Goal: Task Accomplishment & Management: Complete application form

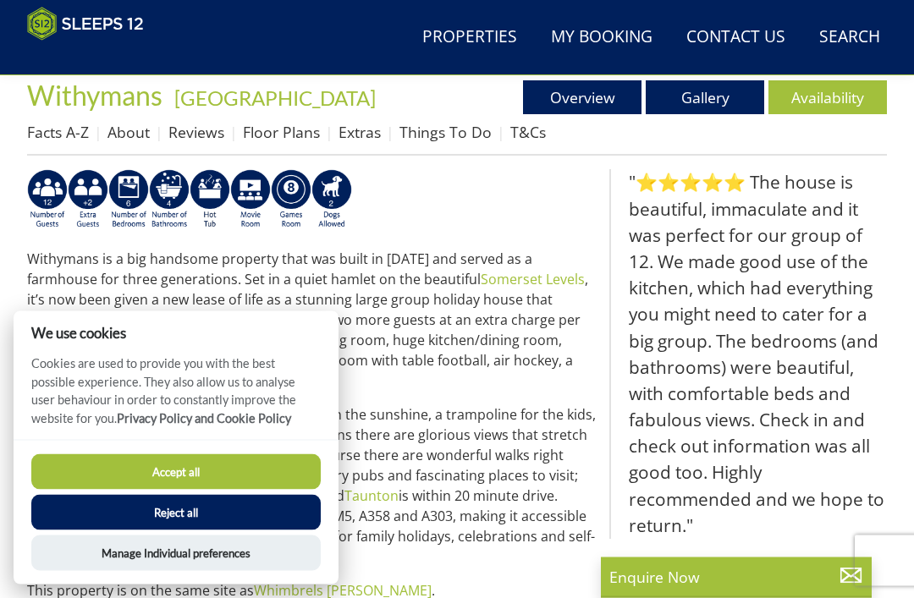
scroll to position [581, 0]
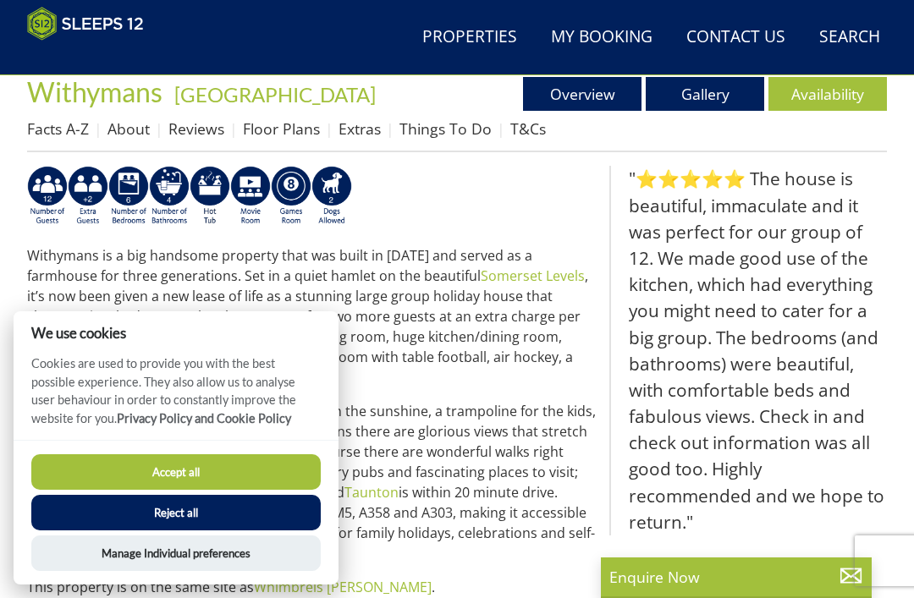
click at [168, 531] on button "Reject all" at bounding box center [175, 513] width 289 height 36
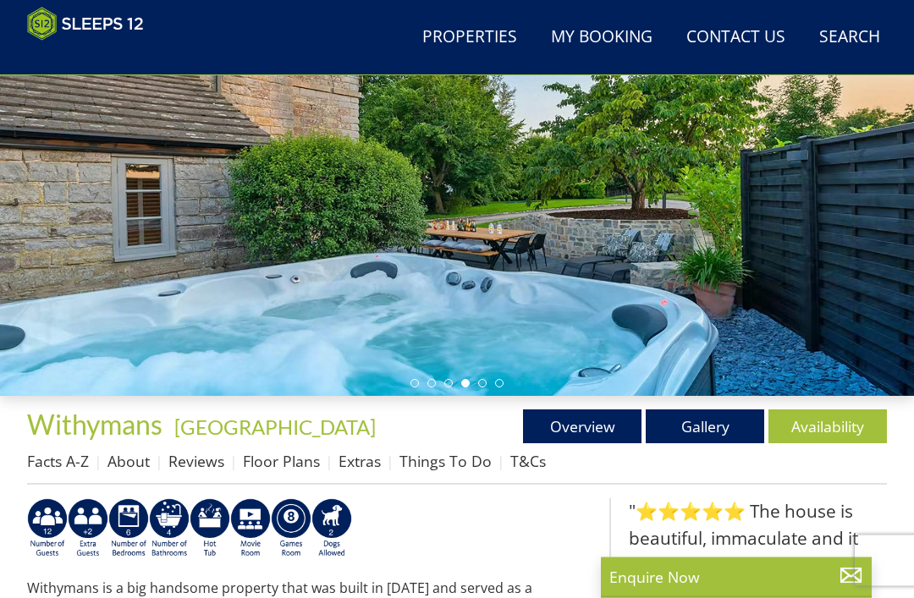
scroll to position [249, 0]
click at [703, 422] on link "Gallery" at bounding box center [705, 427] width 118 height 34
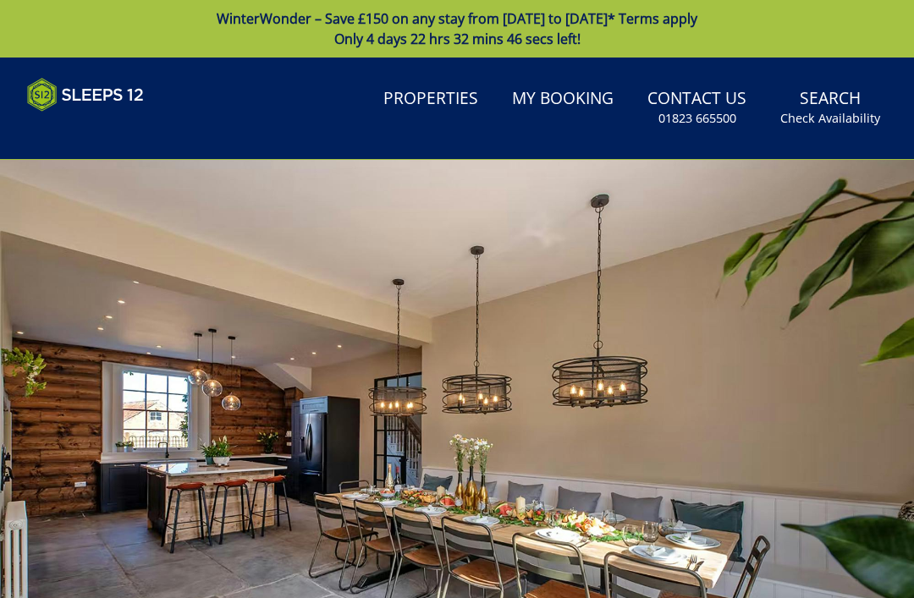
click at [829, 107] on link "Search Check Availability" at bounding box center [830, 107] width 113 height 55
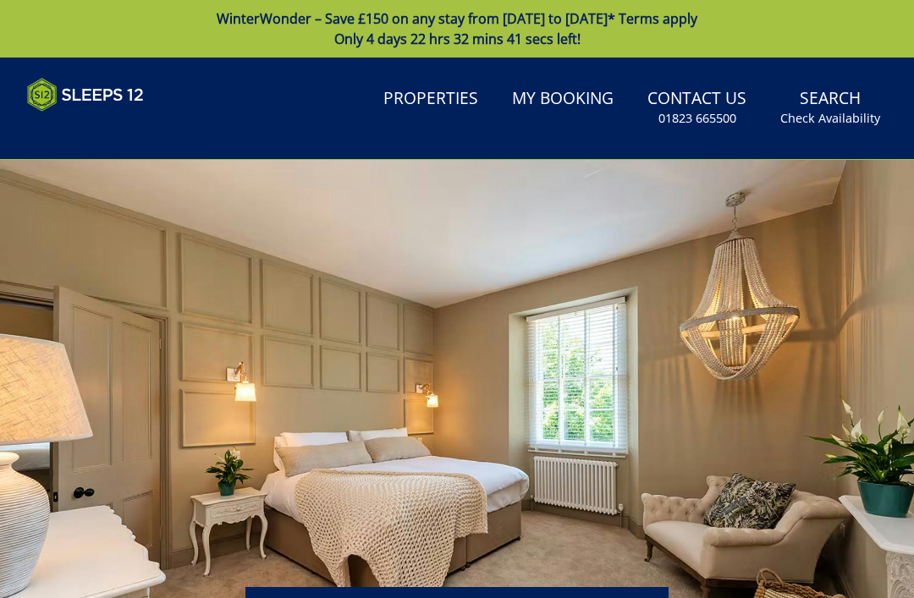
click at [431, 99] on link "Properties" at bounding box center [431, 99] width 108 height 38
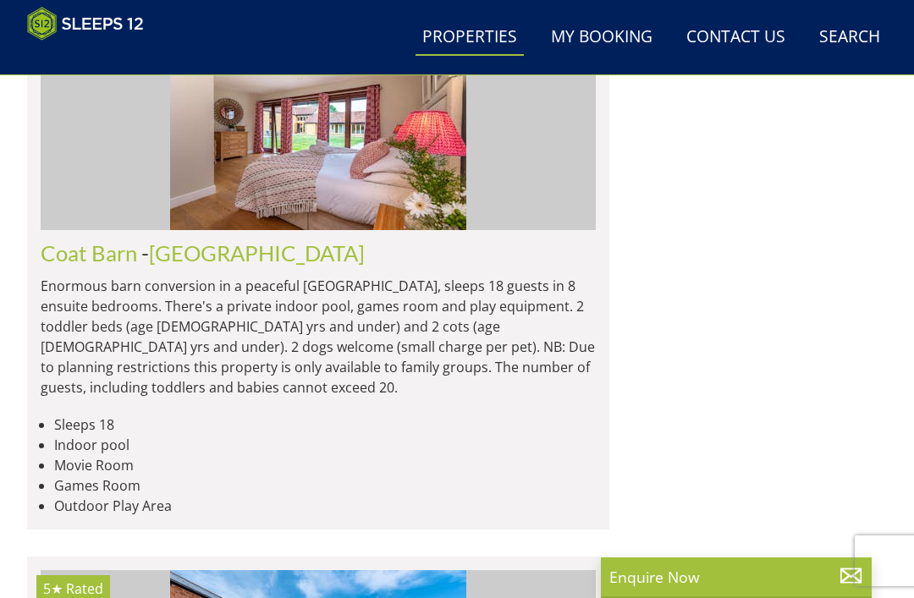
scroll to position [2875, 0]
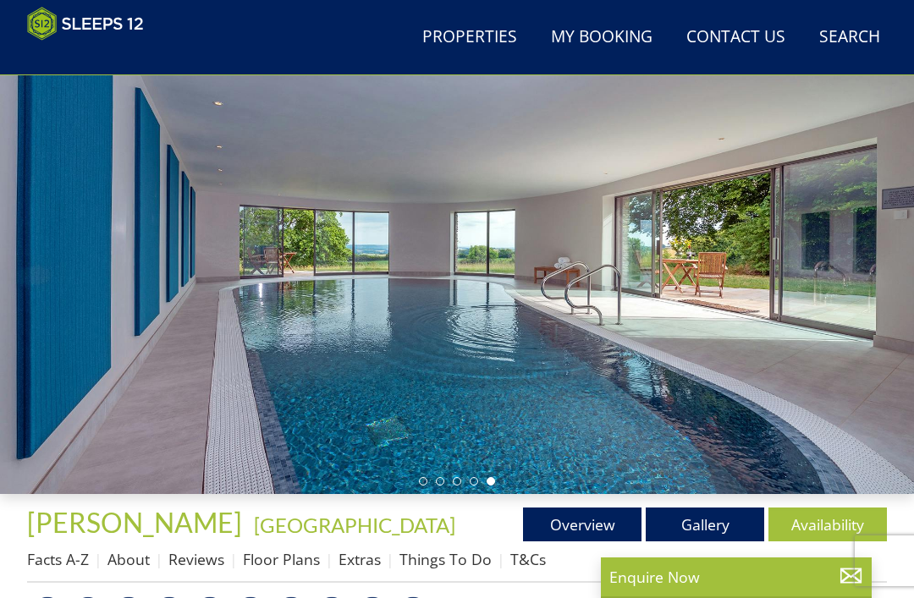
scroll to position [149, 0]
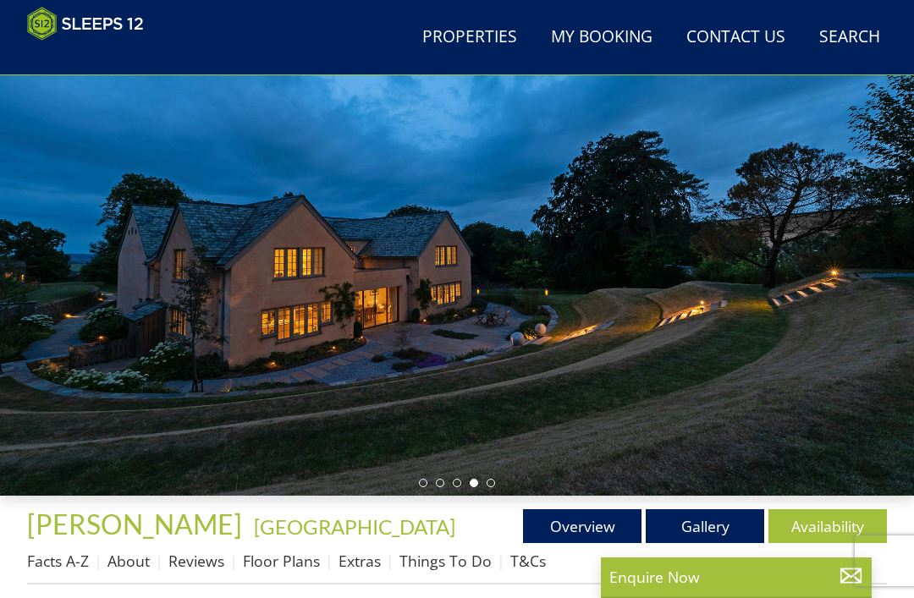
click at [696, 580] on p "Enquire Now" at bounding box center [736, 577] width 254 height 22
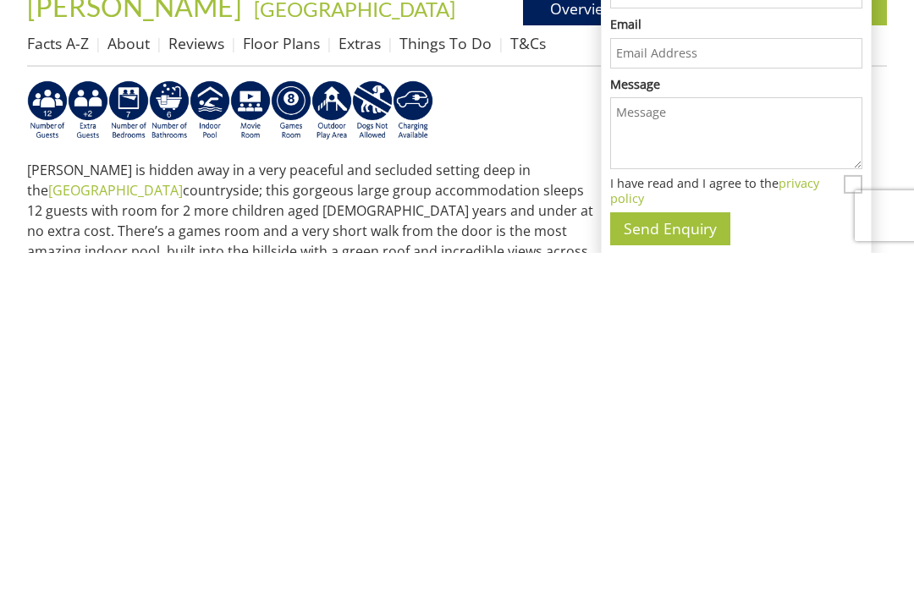
scroll to position [0, 0]
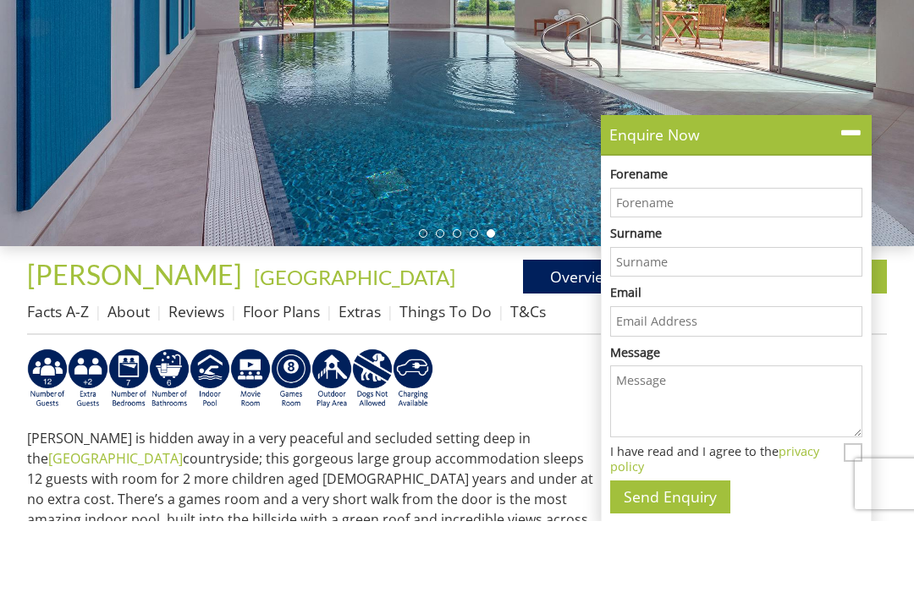
click at [701, 265] on input "Forename" at bounding box center [736, 280] width 252 height 30
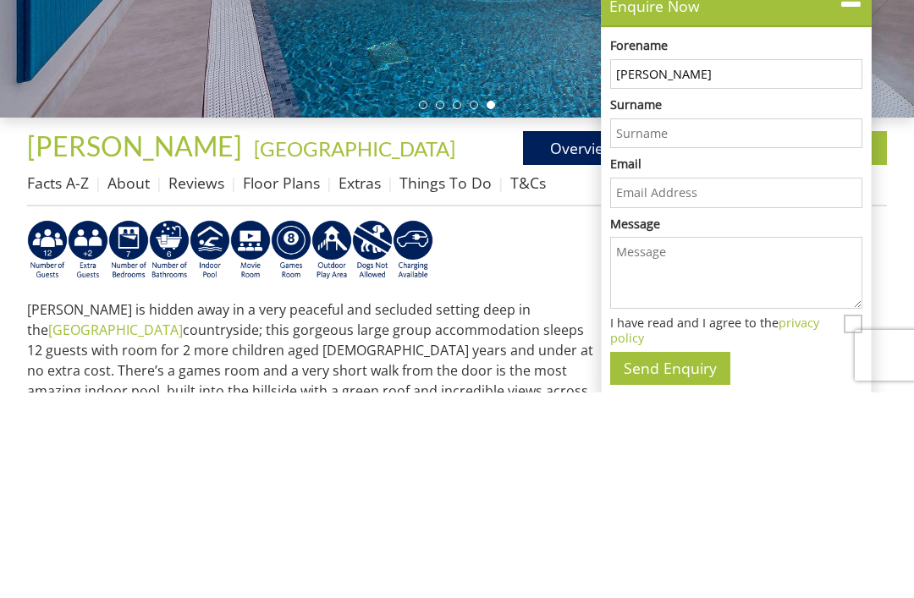
type input "[PERSON_NAME]"
click at [637, 324] on input "Surname" at bounding box center [736, 339] width 252 height 30
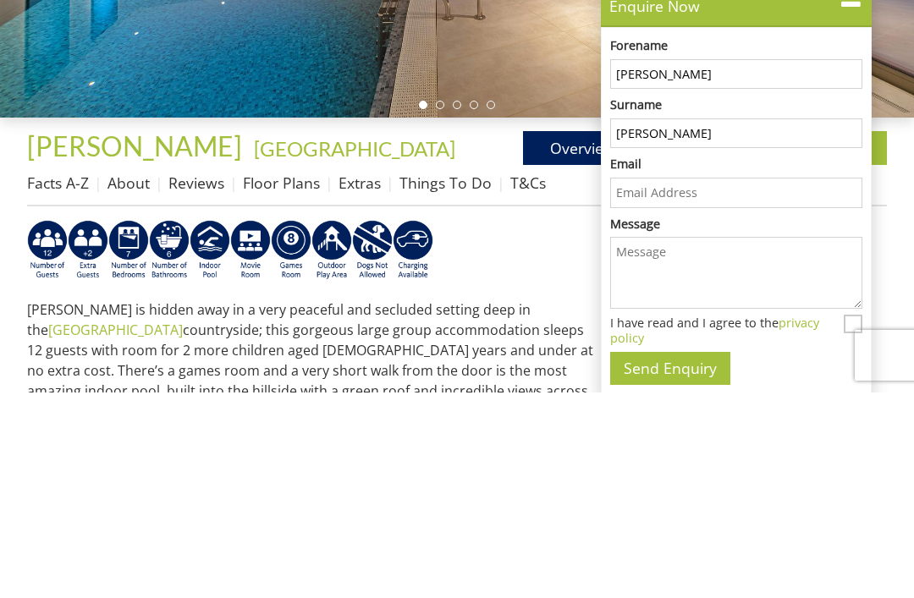
type input "[PERSON_NAME]"
click at [703, 383] on input "Email" at bounding box center [736, 398] width 252 height 30
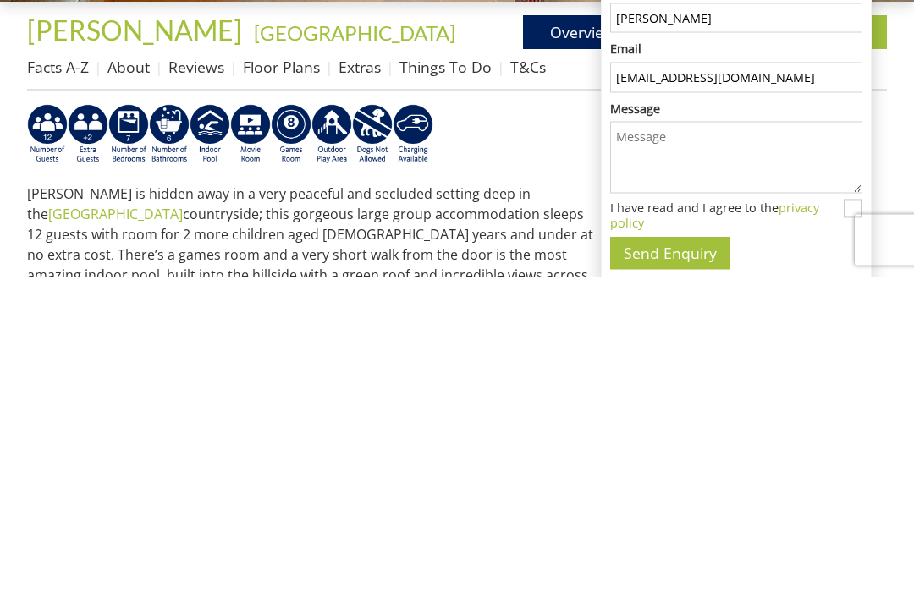
type input "[EMAIL_ADDRESS][DOMAIN_NAME]"
click at [659, 443] on textarea "Message" at bounding box center [736, 479] width 252 height 72
type textarea "H"
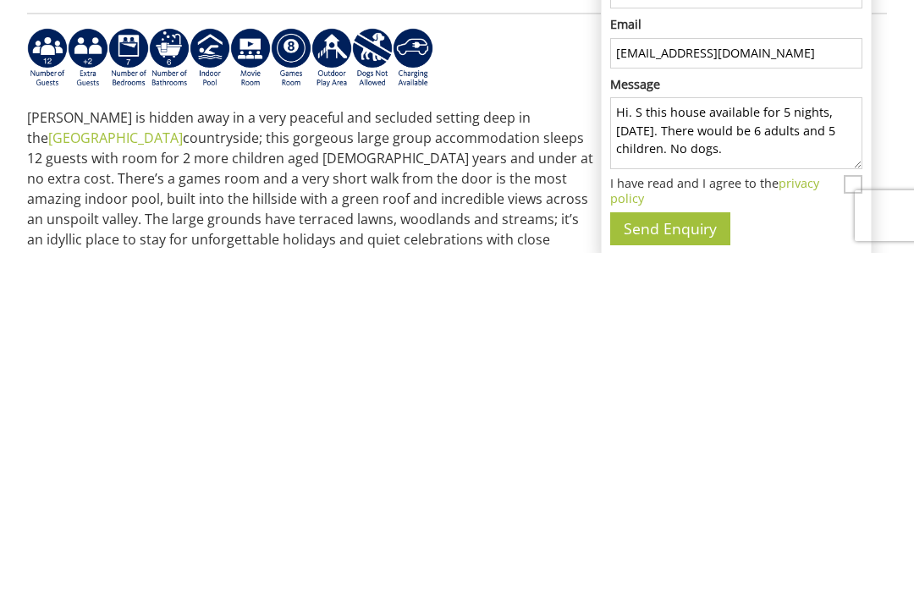
scroll to position [375, 0]
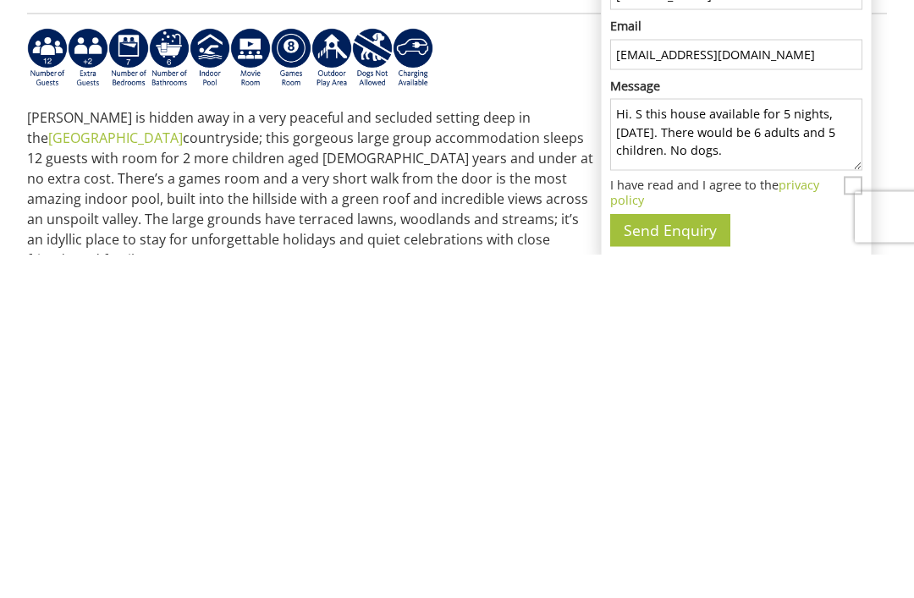
type textarea "Hi. S this house available for 5 nights, [DATE]. There would be 6 adults and 5 …"
click at [670, 558] on button "Send Enquiry" at bounding box center [670, 574] width 120 height 33
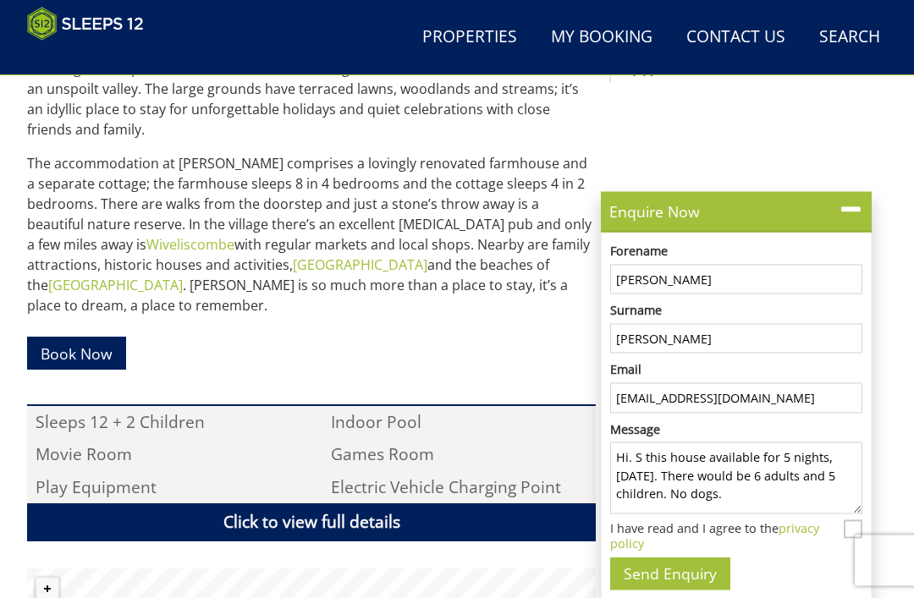
scroll to position [850, 0]
click at [856, 539] on input "I have read and I agree to the privacy policy" at bounding box center [853, 530] width 19 height 19
checkbox input "true"
click at [676, 591] on button "Send Enquiry" at bounding box center [670, 574] width 120 height 33
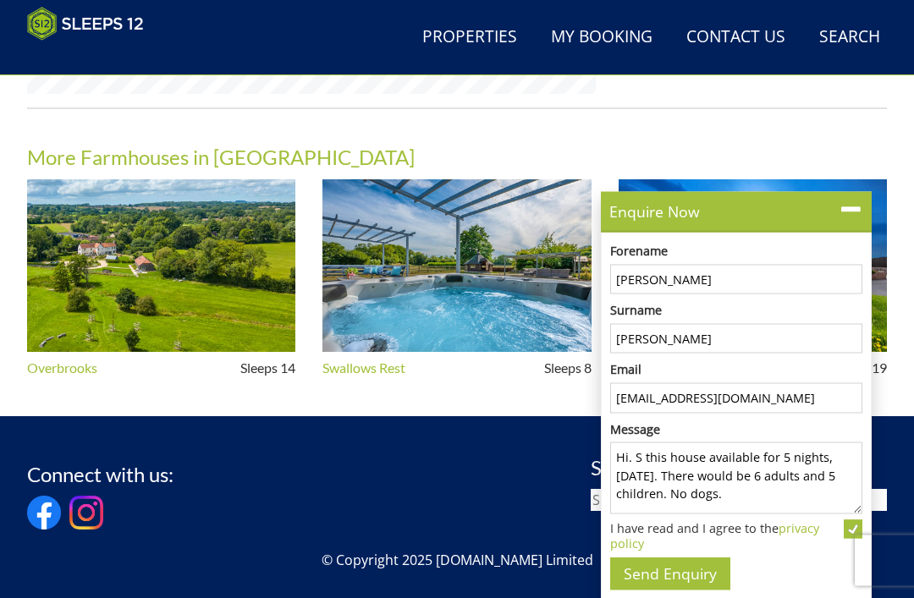
scroll to position [1747, 0]
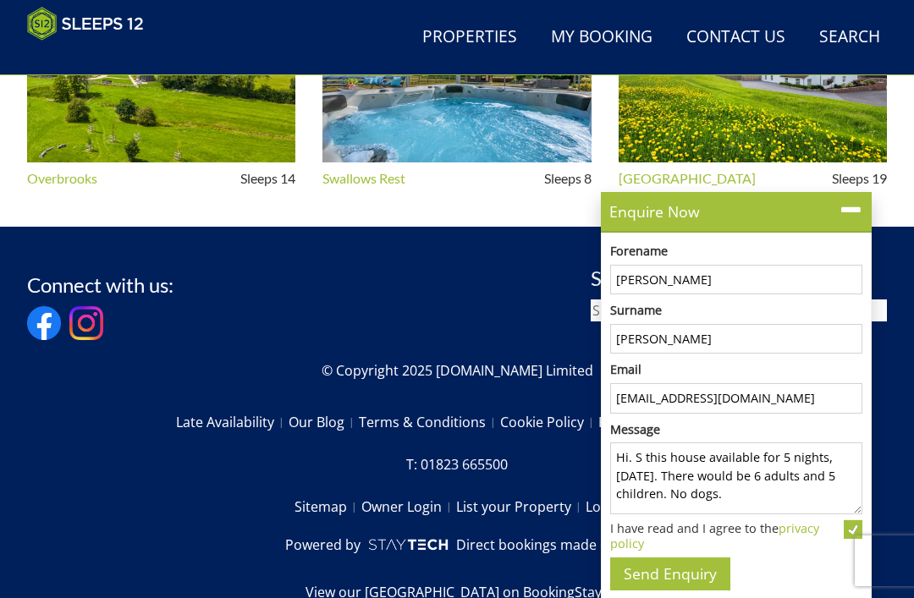
click at [838, 218] on p "Enquire Now" at bounding box center [736, 212] width 254 height 22
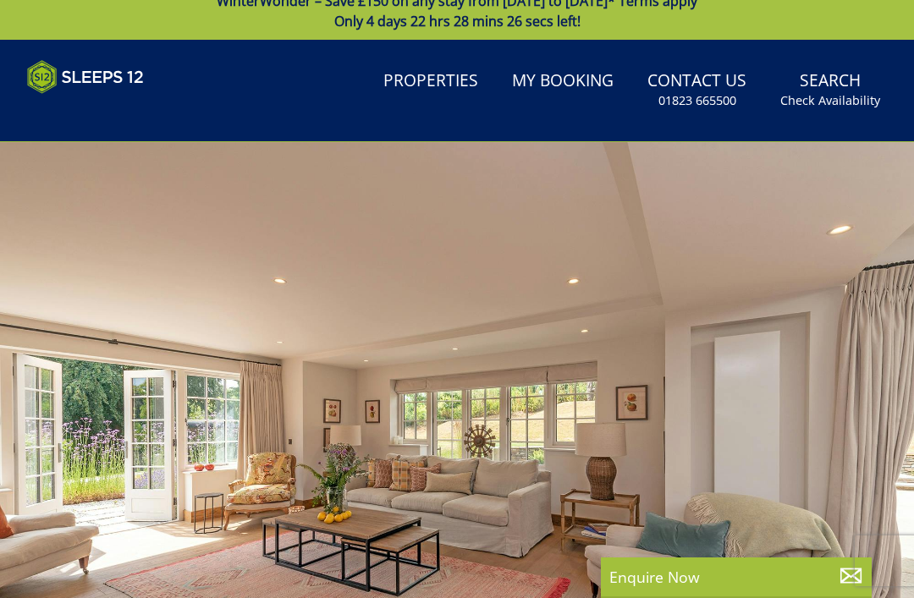
scroll to position [0, 0]
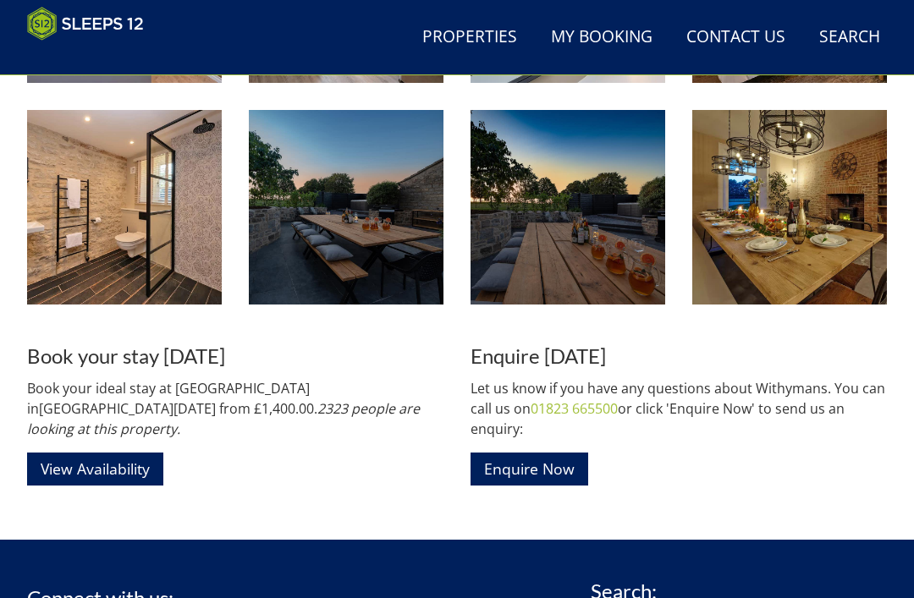
scroll to position [1967, 0]
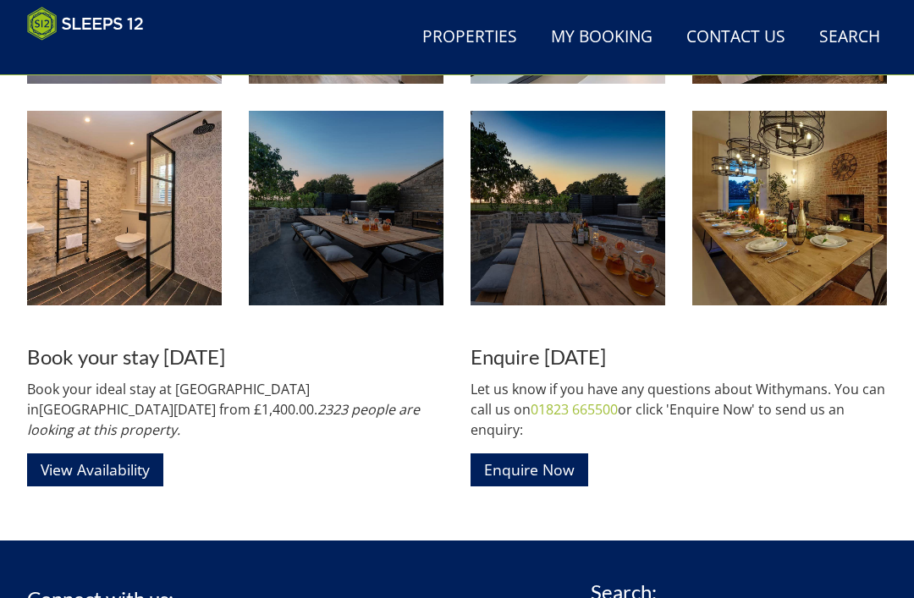
click at [531, 473] on link "Enquire Now" at bounding box center [530, 470] width 118 height 33
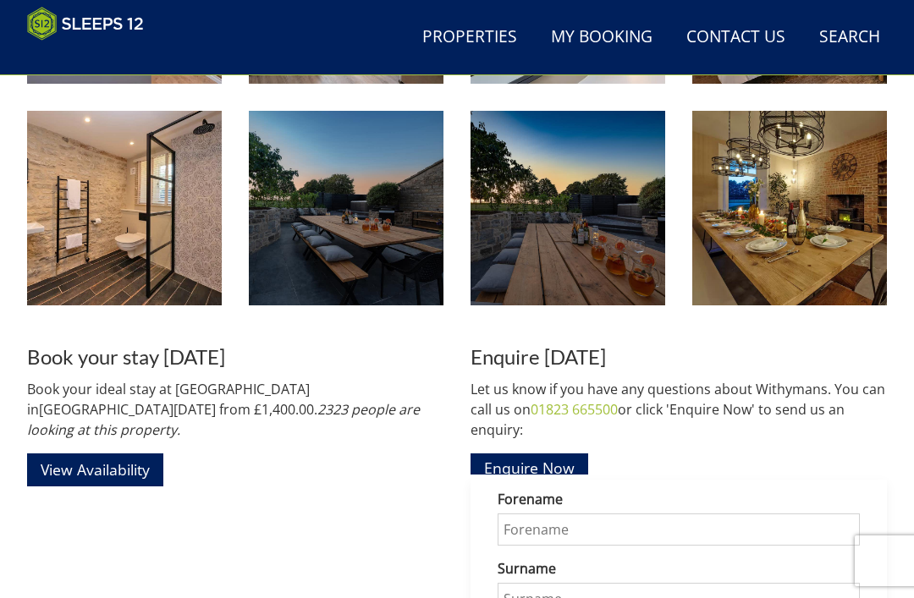
scroll to position [1999, 0]
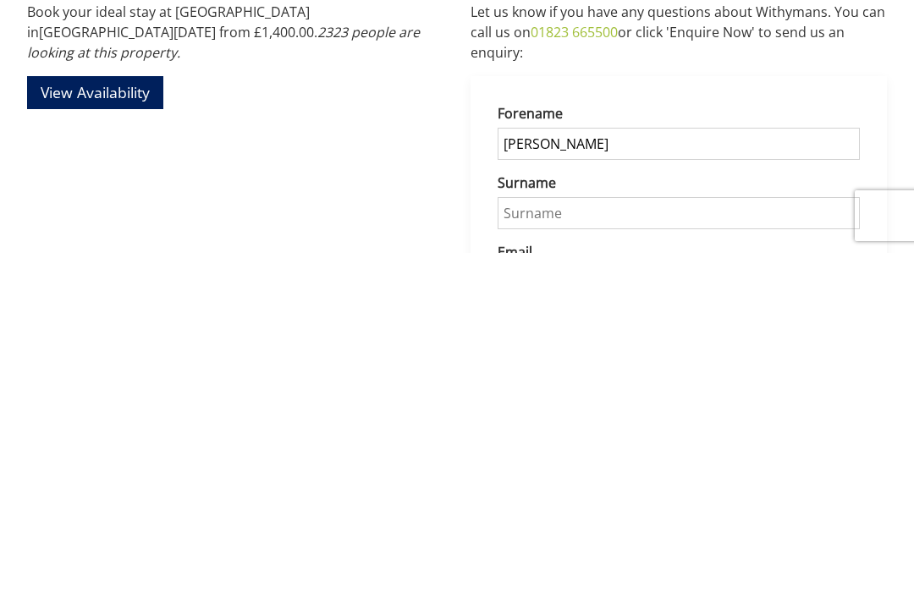
type input "Catherine"
click at [548, 543] on input "Surname" at bounding box center [679, 559] width 362 height 32
type input "Thompson"
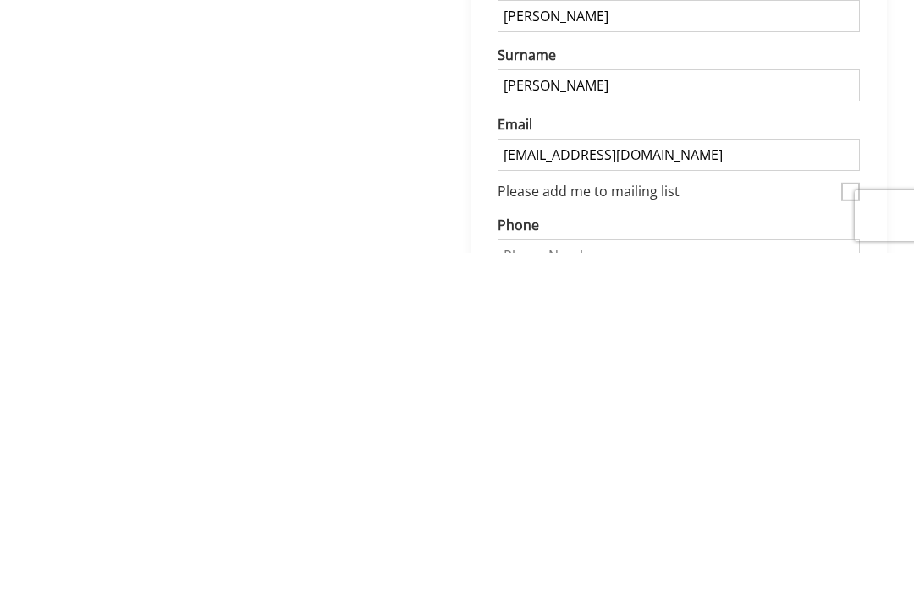
type input "cathathompson@aol.com"
click at [592, 585] on input "Phone" at bounding box center [679, 601] width 362 height 32
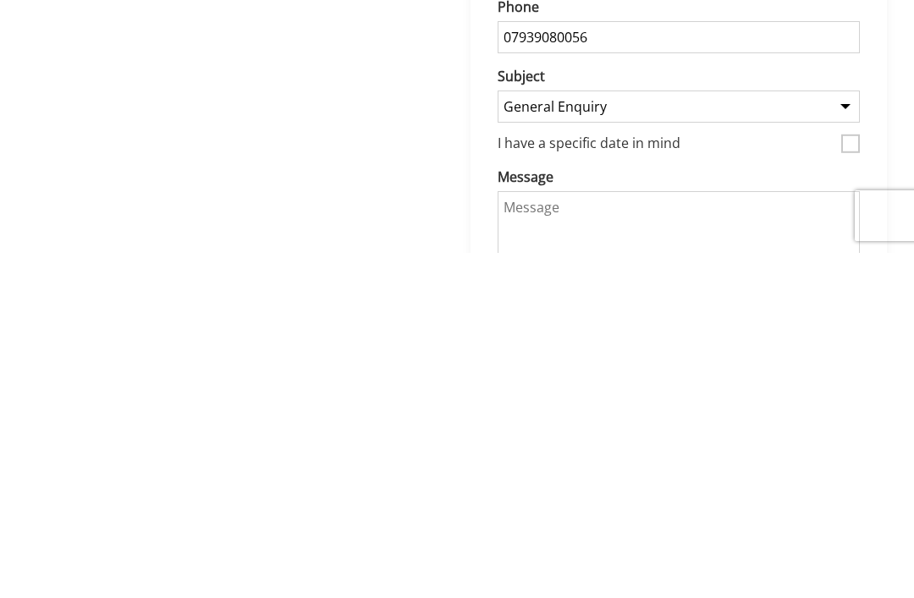
scroll to position [2354, 0]
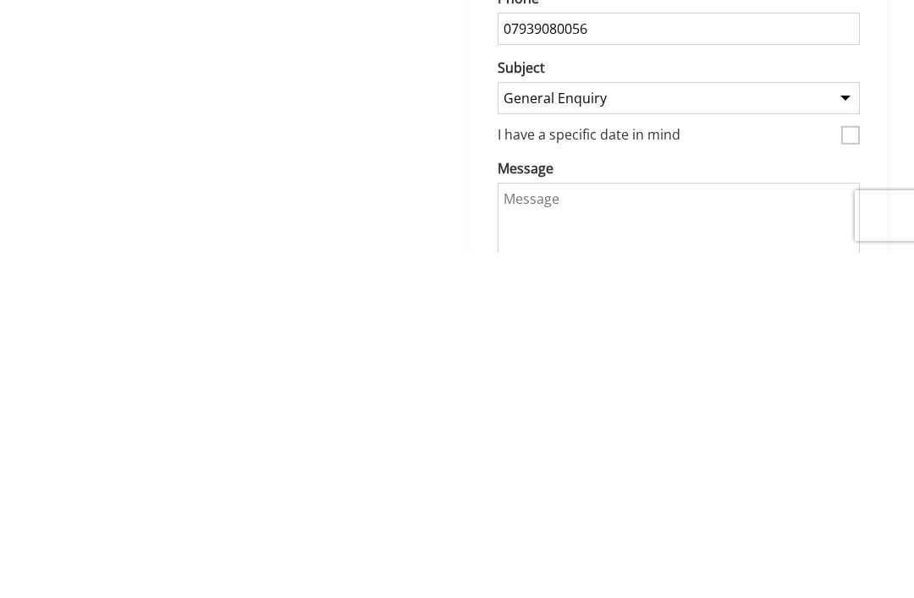
type input "07939080056"
click at [556, 528] on textarea "Message" at bounding box center [679, 570] width 362 height 85
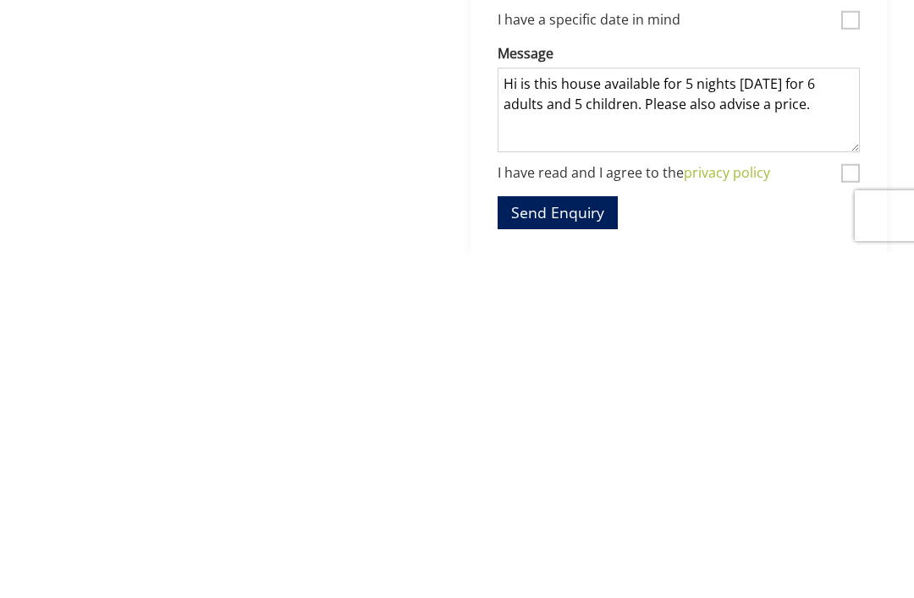
scroll to position [2473, 0]
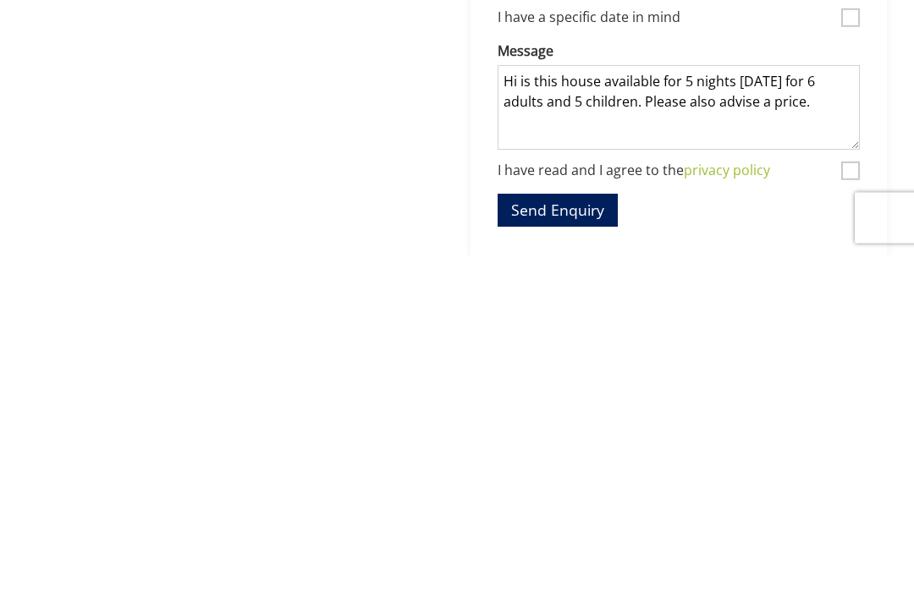
type textarea "Hi is this house available for 5 nights 23rd December 2026 for 6 adults and 5 c…"
click at [850, 505] on input "I have read and I agree to the privacy policy" at bounding box center [850, 514] width 19 height 19
checkbox input "true"
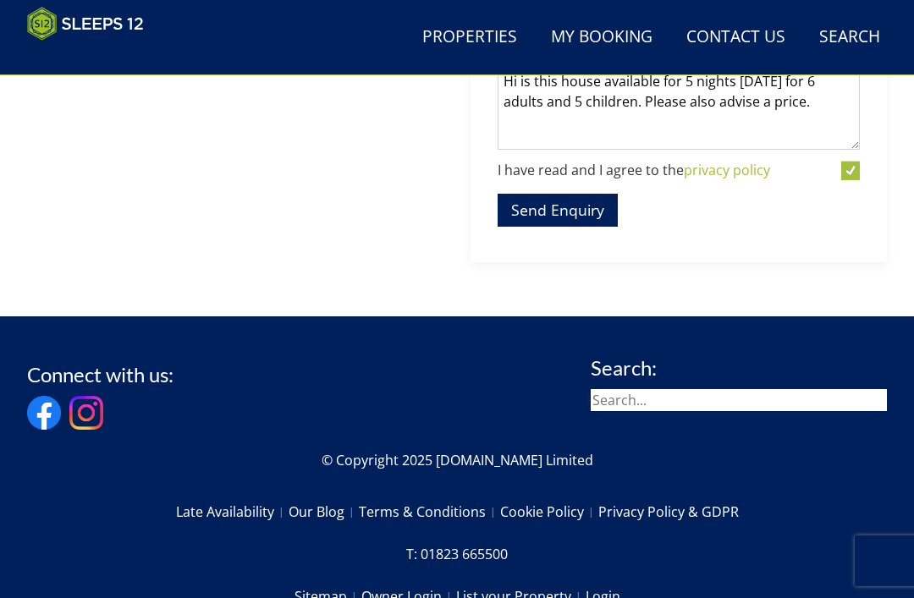
click at [551, 212] on button "Send Enquiry" at bounding box center [558, 210] width 120 height 33
